Goal: Task Accomplishment & Management: Complete application form

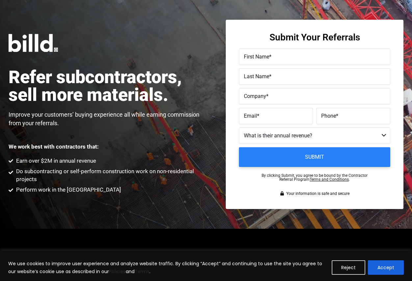
click at [285, 68] on fieldset "First Name *" at bounding box center [314, 59] width 151 height 20
click at [285, 60] on label "First Name *" at bounding box center [315, 57] width 142 height 10
click at [285, 60] on input "First Name *" at bounding box center [314, 57] width 151 height 16
type input "[PERSON_NAME]"
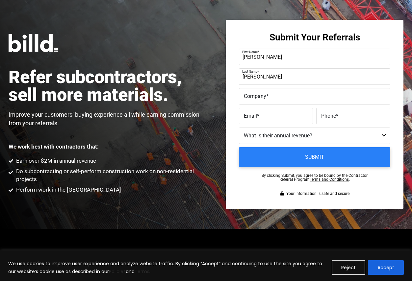
click at [262, 103] on input "Company *" at bounding box center [314, 96] width 151 height 16
paste input "Renewable Energy Design Group"
type input "Renewable Energy Design Group"
click at [272, 121] on label "Email *" at bounding box center [276, 117] width 64 height 10
click at [272, 121] on input "Email *" at bounding box center [276, 116] width 74 height 16
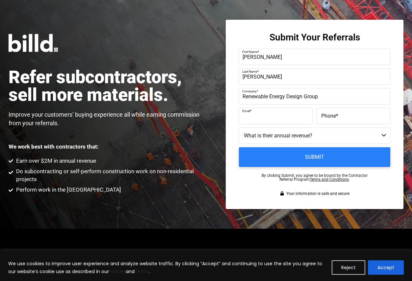
paste input "[PERSON_NAME][EMAIL_ADDRESS][DOMAIN_NAME]"
type input "[PERSON_NAME][EMAIL_ADDRESS][DOMAIN_NAME]"
click at [348, 124] on input "Phone *" at bounding box center [353, 116] width 74 height 16
paste input "[PHONE_NUMBER]"
type input "[PHONE_NUMBER]"
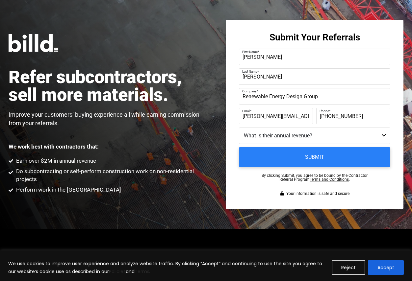
click at [325, 136] on select "Less than $1M $1M - $2M $2M - $4M $4M - $8M $8M - $25M $25M - $40M $40M +" at bounding box center [314, 136] width 151 height 16
click at [299, 134] on select "Less than $1M $1M - $2M $2M - $4M $4M - $8M $8M - $25M $25M - $40M $40M +" at bounding box center [314, 136] width 151 height 16
select select "$4M - $8M"
click at [239, 128] on select "Less than $1M $1M - $2M $2M - $4M $4M - $8M $8M - $25M $25M - $40M $40M +" at bounding box center [314, 136] width 151 height 16
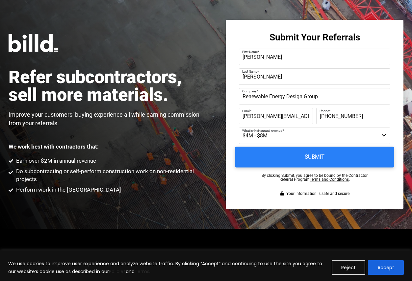
click at [285, 158] on input "Submit" at bounding box center [314, 157] width 159 height 21
